Goal: Check status: Check status

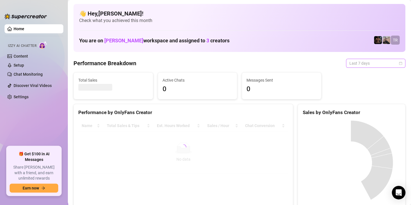
click at [367, 64] on span "Last 7 days" at bounding box center [376, 63] width 53 height 8
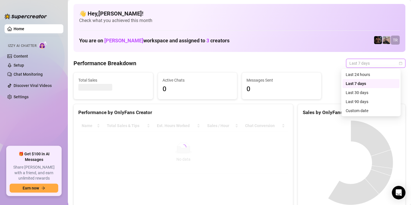
click at [357, 112] on div "Custom date" at bounding box center [371, 111] width 50 height 6
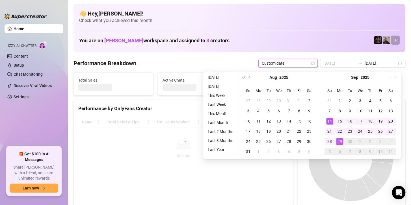
click at [340, 140] on div "29" at bounding box center [340, 141] width 7 height 7
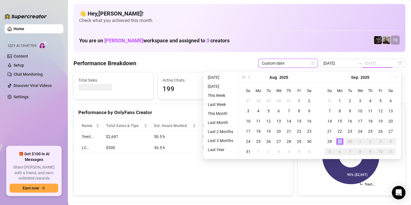
type input "[DATE]"
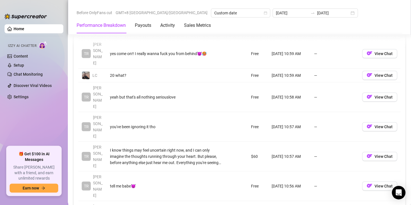
scroll to position [679, 0]
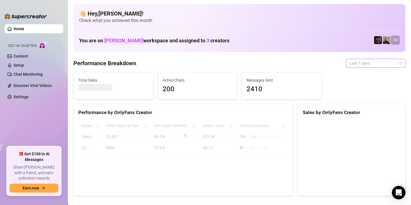
click at [370, 64] on span "Last 7 days" at bounding box center [376, 63] width 53 height 8
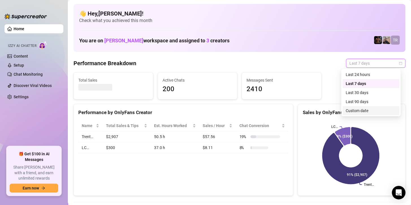
click at [361, 112] on div "Custom date" at bounding box center [371, 111] width 50 height 6
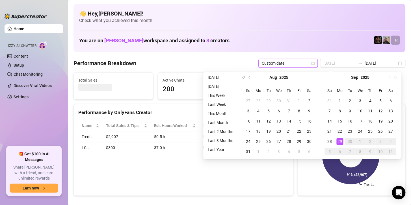
type input "[DATE]"
click at [337, 140] on div "29" at bounding box center [340, 141] width 7 height 7
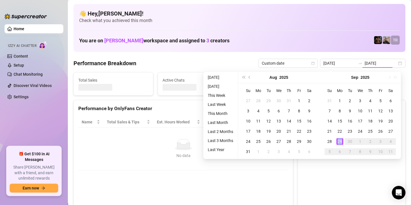
type input "[DATE]"
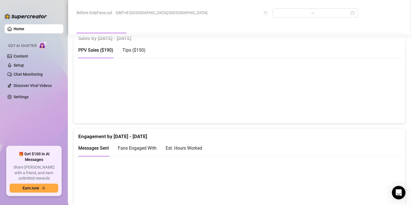
scroll to position [255, 0]
